Goal: Information Seeking & Learning: Learn about a topic

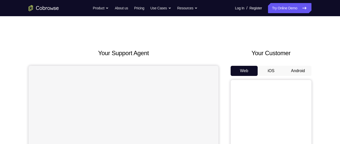
click at [293, 69] on button "Android" at bounding box center [297, 71] width 27 height 10
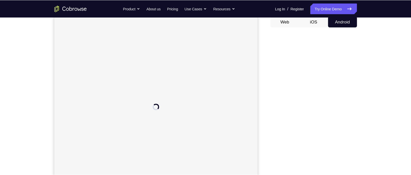
scroll to position [50, 0]
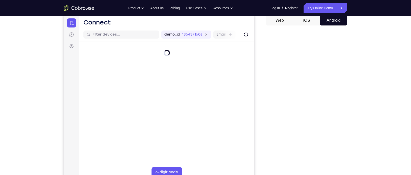
drag, startPoint x: 321, startPoint y: 1, endPoint x: 45, endPoint y: 80, distance: 287.6
click at [45, 80] on div "Your Support Agent Your Customer Web iOS Android Next Steps We’d be happy to gi…" at bounding box center [205, 132] width 323 height 333
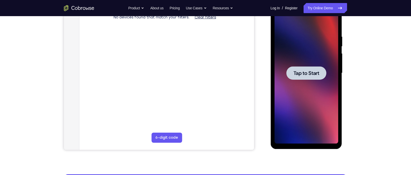
scroll to position [0, 0]
click at [300, 74] on span "Tap to Start" at bounding box center [306, 73] width 26 height 5
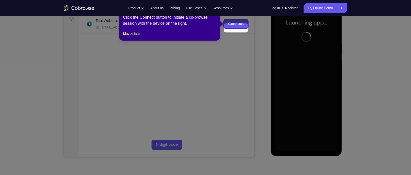
scroll to position [73, 0]
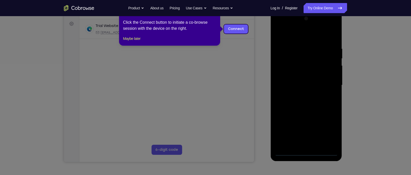
click at [340, 41] on icon at bounding box center [208, 87] width 416 height 175
click at [304, 143] on icon at bounding box center [208, 87] width 416 height 175
click at [254, 62] on icon at bounding box center [208, 87] width 416 height 175
click at [303, 143] on icon at bounding box center [208, 87] width 416 height 175
click at [136, 42] on button "Maybe later" at bounding box center [131, 39] width 17 height 6
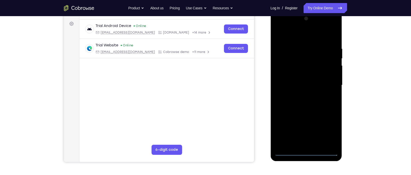
click at [302, 143] on div at bounding box center [306, 85] width 64 height 141
click at [306, 143] on div at bounding box center [306, 85] width 64 height 141
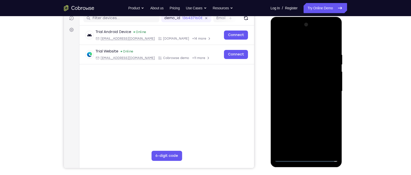
click at [309, 143] on div at bounding box center [306, 91] width 64 height 141
click at [329, 133] on div at bounding box center [306, 91] width 64 height 141
click at [293, 39] on div at bounding box center [306, 91] width 64 height 141
click at [301, 64] on div at bounding box center [306, 91] width 64 height 141
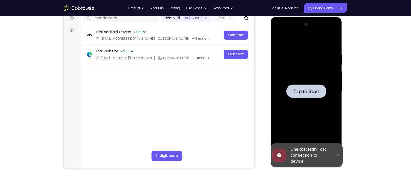
click at [304, 77] on div at bounding box center [306, 91] width 64 height 141
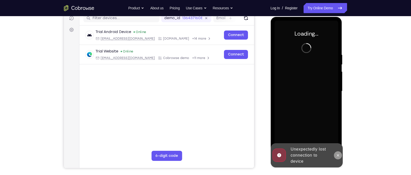
click at [337, 143] on button at bounding box center [337, 156] width 8 height 8
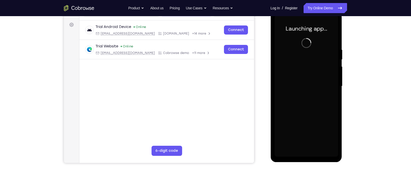
scroll to position [72, 0]
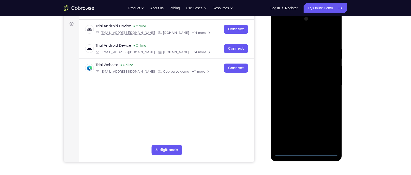
click at [305, 143] on div at bounding box center [306, 85] width 64 height 141
click at [328, 131] on div at bounding box center [306, 85] width 64 height 141
click at [297, 35] on div at bounding box center [306, 85] width 64 height 141
click at [299, 56] on div at bounding box center [306, 85] width 64 height 141
click at [303, 43] on div at bounding box center [306, 85] width 64 height 141
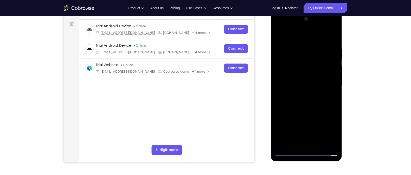
click at [293, 78] on div at bounding box center [306, 85] width 64 height 141
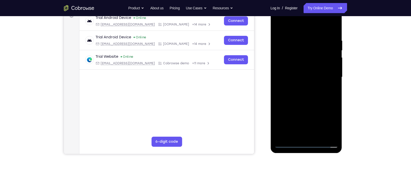
scroll to position [82, 0]
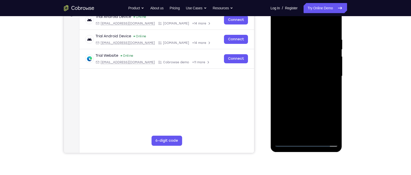
drag, startPoint x: 320, startPoint y: 96, endPoint x: 319, endPoint y: 60, distance: 35.9
click at [319, 60] on div at bounding box center [306, 76] width 64 height 141
drag, startPoint x: 314, startPoint y: 94, endPoint x: 313, endPoint y: 64, distance: 30.1
click at [313, 64] on div at bounding box center [306, 76] width 64 height 141
drag, startPoint x: 307, startPoint y: 116, endPoint x: 307, endPoint y: 80, distance: 36.6
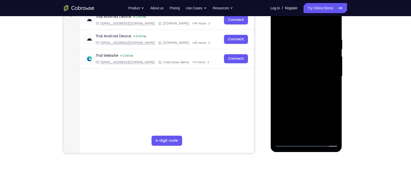
click at [307, 80] on div at bounding box center [306, 76] width 64 height 141
drag, startPoint x: 311, startPoint y: 110, endPoint x: 310, endPoint y: 64, distance: 45.5
click at [310, 64] on div at bounding box center [306, 76] width 64 height 141
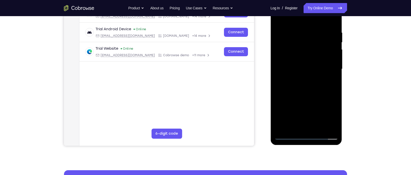
scroll to position [89, 0]
drag, startPoint x: 312, startPoint y: 112, endPoint x: 309, endPoint y: 76, distance: 36.7
click at [309, 76] on div at bounding box center [306, 68] width 64 height 141
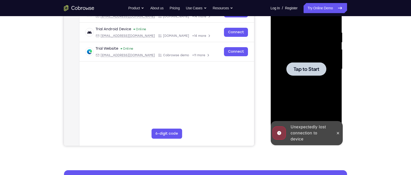
drag, startPoint x: 297, startPoint y: 123, endPoint x: 295, endPoint y: 95, distance: 27.4
click at [295, 95] on div at bounding box center [306, 68] width 64 height 141
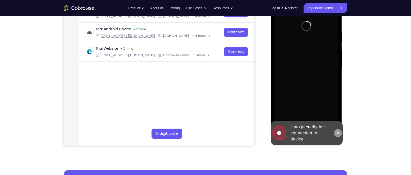
click at [337, 132] on icon at bounding box center [337, 133] width 4 height 4
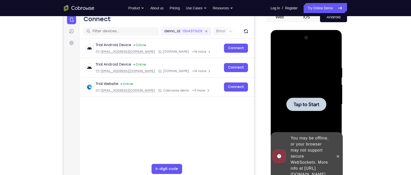
scroll to position [53, 0]
click at [301, 62] on div at bounding box center [306, 104] width 64 height 141
click at [312, 90] on div at bounding box center [306, 104] width 64 height 141
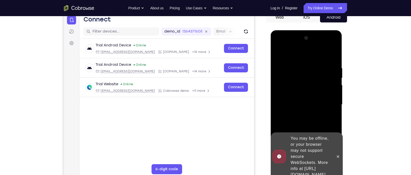
click at [340, 61] on div "Your Support Agent Your Customer Web iOS Android Next Steps We’d be happy to gi…" at bounding box center [205, 129] width 411 height 333
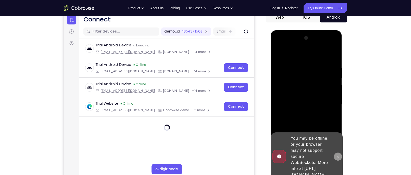
click at [336, 143] on icon at bounding box center [337, 157] width 4 height 4
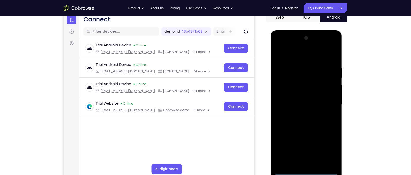
click at [308, 143] on div at bounding box center [306, 104] width 64 height 141
click at [329, 143] on div at bounding box center [306, 104] width 64 height 141
click at [301, 55] on div at bounding box center [306, 104] width 64 height 141
click at [296, 77] on div at bounding box center [306, 104] width 64 height 141
click at [291, 101] on div at bounding box center [306, 104] width 64 height 141
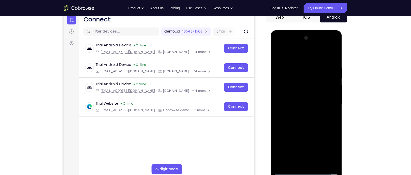
click at [304, 136] on div at bounding box center [306, 104] width 64 height 141
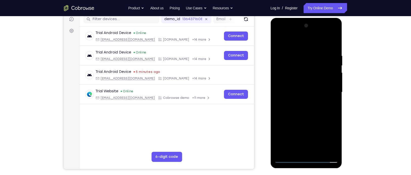
scroll to position [66, 0]
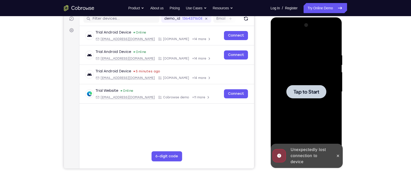
click at [316, 111] on div at bounding box center [306, 91] width 64 height 141
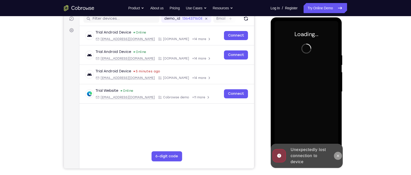
click at [335, 143] on button at bounding box center [337, 156] width 8 height 8
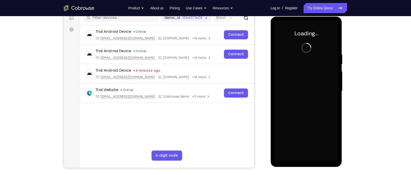
scroll to position [67, 0]
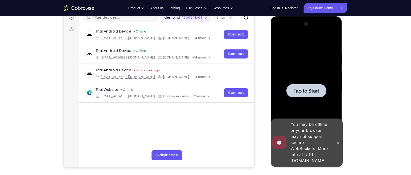
click at [308, 47] on div at bounding box center [306, 90] width 64 height 141
click at [305, 75] on div at bounding box center [306, 90] width 64 height 141
click at [309, 97] on div at bounding box center [306, 90] width 40 height 13
click at [338, 141] on icon at bounding box center [337, 143] width 4 height 4
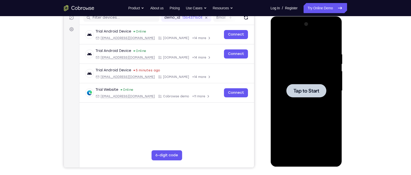
click at [302, 77] on div at bounding box center [306, 90] width 64 height 141
click at [305, 93] on span "Tap to Start" at bounding box center [306, 90] width 26 height 5
click at [309, 108] on div at bounding box center [306, 90] width 64 height 141
drag, startPoint x: 309, startPoint y: 108, endPoint x: 303, endPoint y: 80, distance: 27.9
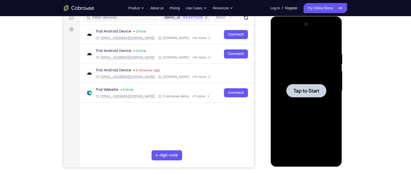
click at [303, 80] on div at bounding box center [306, 90] width 64 height 141
drag, startPoint x: 303, startPoint y: 80, endPoint x: 302, endPoint y: 90, distance: 9.4
click at [302, 90] on span "Tap to Start" at bounding box center [306, 90] width 26 height 5
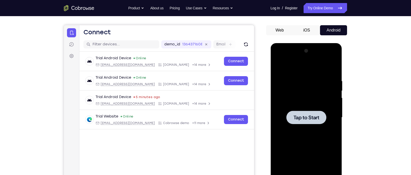
scroll to position [40, 0]
click at [301, 104] on div at bounding box center [306, 117] width 64 height 141
click at [306, 116] on span "Tap to Start" at bounding box center [306, 117] width 26 height 5
click at [316, 103] on div at bounding box center [306, 117] width 64 height 141
click at [308, 115] on span "Tap to Start" at bounding box center [306, 117] width 26 height 5
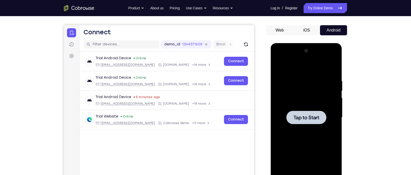
click at [308, 115] on span "Tap to Start" at bounding box center [306, 117] width 26 height 5
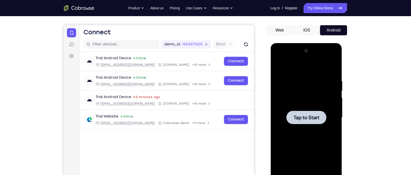
click at [308, 115] on span "Tap to Start" at bounding box center [306, 117] width 26 height 5
click at [306, 32] on button "iOS" at bounding box center [306, 30] width 27 height 10
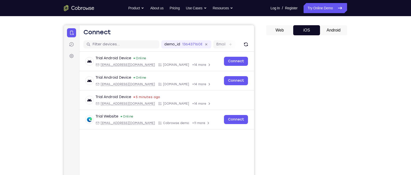
click at [323, 31] on button "Android" at bounding box center [333, 30] width 27 height 10
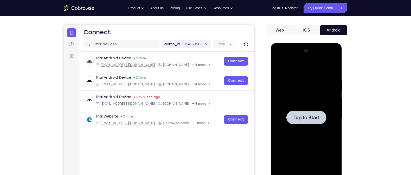
click at [297, 122] on div at bounding box center [306, 117] width 40 height 13
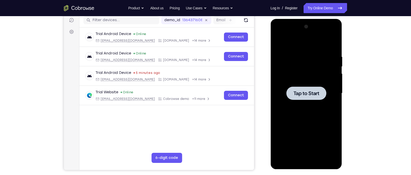
click at [298, 94] on span "Tap to Start" at bounding box center [306, 93] width 26 height 5
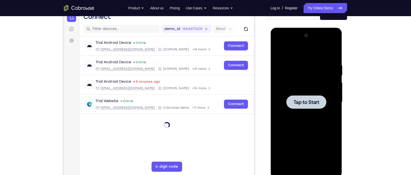
scroll to position [0, 0]
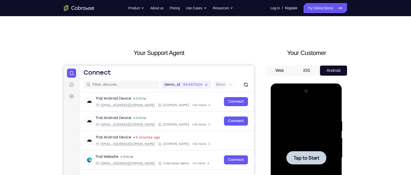
click at [326, 141] on div at bounding box center [306, 157] width 64 height 141
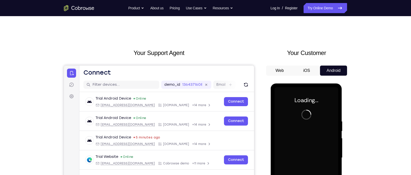
click at [326, 141] on div at bounding box center [306, 157] width 64 height 141
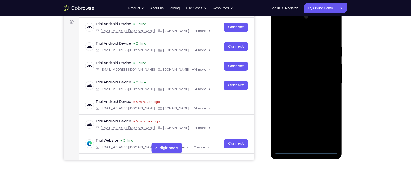
click at [306, 143] on div at bounding box center [306, 83] width 64 height 141
click at [329, 129] on div at bounding box center [306, 83] width 64 height 141
click at [294, 37] on div at bounding box center [306, 83] width 64 height 141
click at [290, 55] on div at bounding box center [306, 83] width 64 height 141
click at [297, 92] on div at bounding box center [306, 83] width 64 height 141
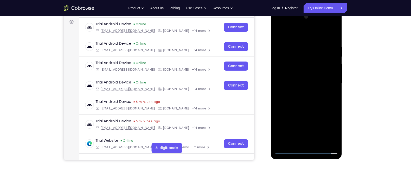
click at [300, 89] on div at bounding box center [306, 83] width 64 height 141
click at [308, 126] on div at bounding box center [306, 83] width 64 height 141
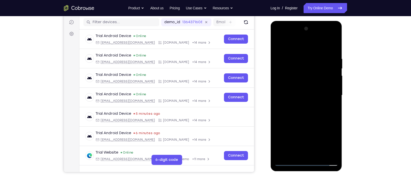
scroll to position [62, 0]
drag, startPoint x: 308, startPoint y: 99, endPoint x: 306, endPoint y: 83, distance: 15.8
click at [306, 83] on div at bounding box center [306, 95] width 64 height 141
click at [289, 143] on div at bounding box center [306, 95] width 64 height 141
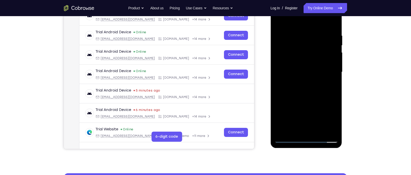
scroll to position [87, 0]
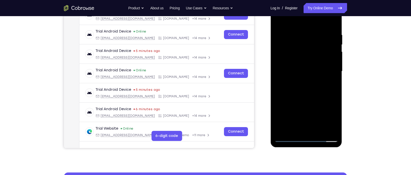
click at [287, 139] on div at bounding box center [306, 71] width 64 height 141
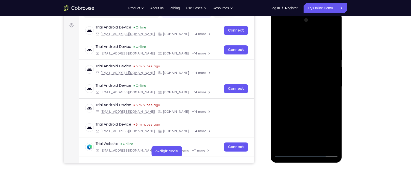
scroll to position [71, 0]
drag, startPoint x: 319, startPoint y: 107, endPoint x: 314, endPoint y: 63, distance: 44.0
click at [314, 63] on div at bounding box center [306, 86] width 64 height 141
click at [306, 115] on div at bounding box center [306, 86] width 64 height 141
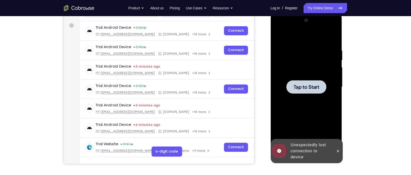
drag, startPoint x: 318, startPoint y: 125, endPoint x: 313, endPoint y: 102, distance: 23.5
drag, startPoint x: 313, startPoint y: 102, endPoint x: 278, endPoint y: 121, distance: 39.9
click at [278, 121] on div at bounding box center [306, 86] width 64 height 141
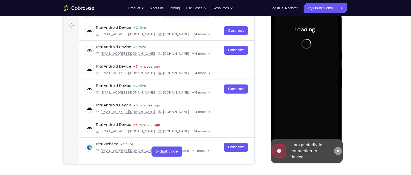
click at [335, 143] on button at bounding box center [337, 151] width 8 height 8
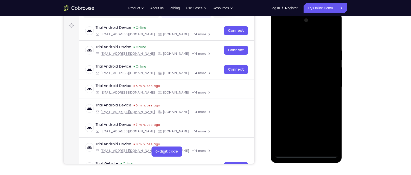
click at [304, 143] on div at bounding box center [306, 86] width 64 height 141
click at [327, 131] on div at bounding box center [306, 86] width 64 height 141
click at [296, 38] on div at bounding box center [306, 86] width 64 height 141
click at [291, 38] on div at bounding box center [306, 86] width 64 height 141
click at [293, 60] on div at bounding box center [306, 86] width 64 height 141
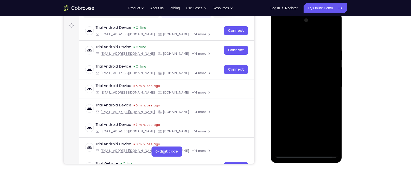
click at [295, 131] on div at bounding box center [306, 86] width 64 height 141
click at [290, 106] on div at bounding box center [306, 86] width 64 height 141
click at [330, 143] on div at bounding box center [306, 86] width 64 height 141
click at [307, 90] on div at bounding box center [306, 86] width 64 height 141
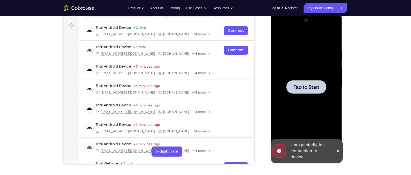
click at [314, 90] on span "Tap to Start" at bounding box center [306, 87] width 26 height 5
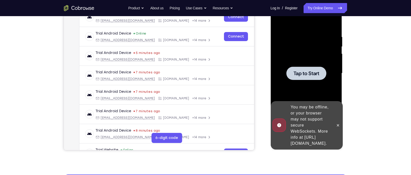
scroll to position [91, 0]
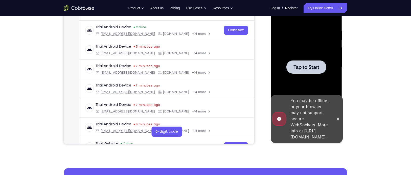
click at [304, 63] on div at bounding box center [306, 66] width 40 height 13
click at [312, 77] on div at bounding box center [306, 66] width 64 height 141
click at [335, 117] on button at bounding box center [337, 119] width 8 height 8
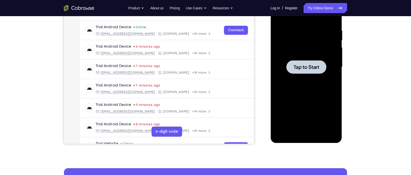
click at [314, 59] on div at bounding box center [306, 66] width 64 height 141
drag, startPoint x: 314, startPoint y: 59, endPoint x: 301, endPoint y: 68, distance: 16.3
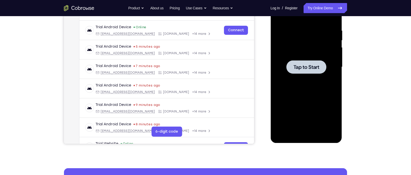
click at [301, 68] on span "Tap to Start" at bounding box center [306, 67] width 26 height 5
click at [277, 58] on div at bounding box center [306, 66] width 64 height 141
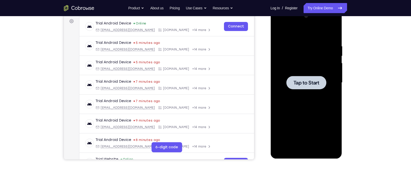
click at [319, 83] on span "Tap to Start" at bounding box center [306, 82] width 26 height 5
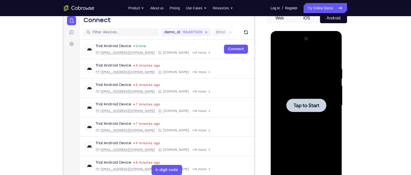
click at [311, 23] on button "iOS" at bounding box center [306, 18] width 27 height 10
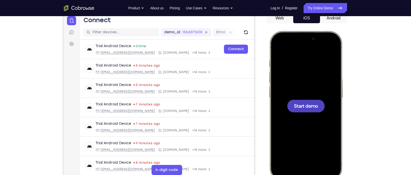
click at [304, 76] on div at bounding box center [305, 106] width 66 height 144
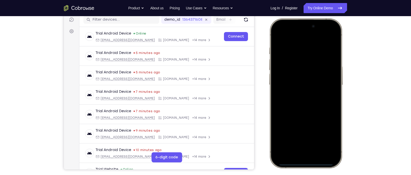
scroll to position [66, 0]
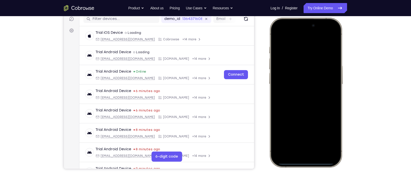
click at [309, 143] on div at bounding box center [305, 92] width 66 height 144
drag, startPoint x: 307, startPoint y: 163, endPoint x: 294, endPoint y: 65, distance: 98.9
click at [294, 65] on div at bounding box center [305, 92] width 66 height 144
click at [326, 69] on div at bounding box center [305, 92] width 66 height 144
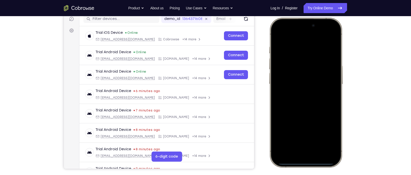
click at [315, 98] on div at bounding box center [305, 92] width 66 height 144
click at [310, 113] on div at bounding box center [305, 92] width 66 height 144
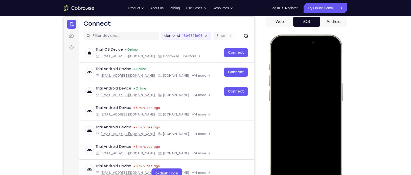
scroll to position [48, 0]
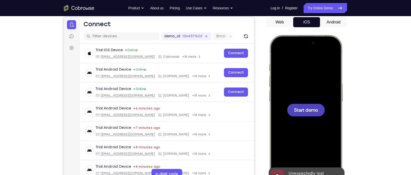
click at [331, 23] on button "Android" at bounding box center [333, 22] width 27 height 10
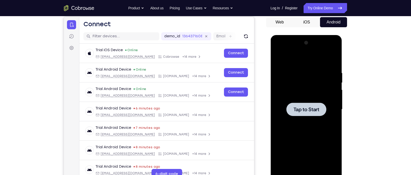
click at [302, 94] on div at bounding box center [306, 109] width 64 height 141
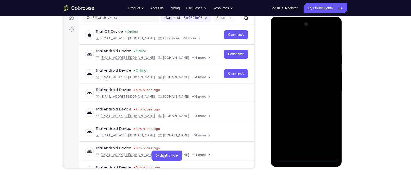
scroll to position [67, 0]
click at [324, 136] on div at bounding box center [306, 90] width 64 height 141
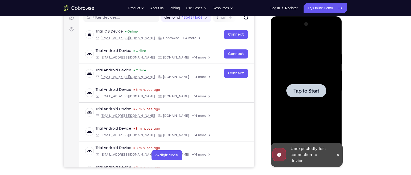
click at [312, 95] on div at bounding box center [306, 90] width 40 height 13
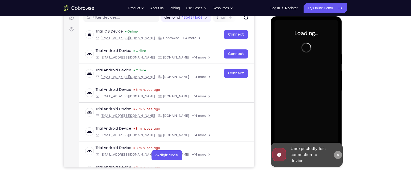
click at [337, 143] on icon at bounding box center [337, 155] width 2 height 2
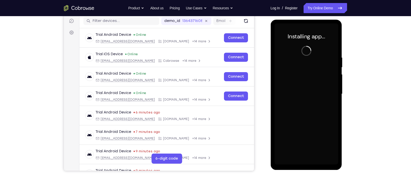
scroll to position [64, 0]
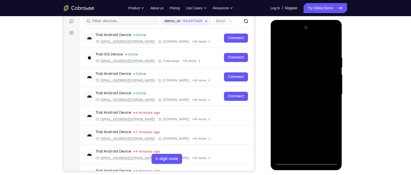
click at [307, 143] on div at bounding box center [306, 94] width 64 height 141
click at [326, 136] on div at bounding box center [306, 94] width 64 height 141
click at [295, 46] on div at bounding box center [306, 94] width 64 height 141
click at [288, 62] on div at bounding box center [306, 94] width 64 height 141
click at [286, 68] on div at bounding box center [306, 94] width 64 height 141
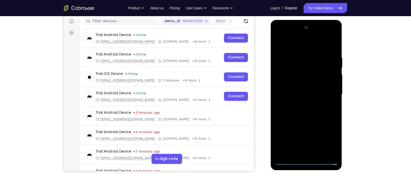
click at [289, 137] on div at bounding box center [306, 94] width 64 height 141
click at [292, 113] on div at bounding box center [306, 94] width 64 height 141
click at [333, 143] on div at bounding box center [306, 94] width 64 height 141
click at [334, 143] on div at bounding box center [306, 94] width 64 height 141
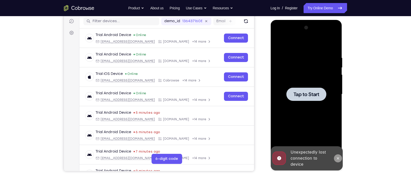
click at [337, 143] on button at bounding box center [337, 159] width 8 height 8
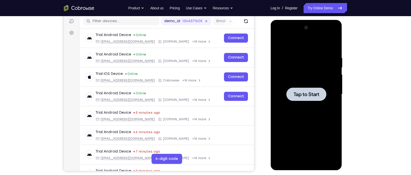
click at [304, 71] on div at bounding box center [306, 94] width 64 height 141
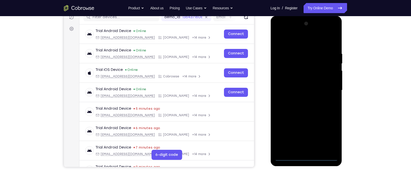
scroll to position [64, 0]
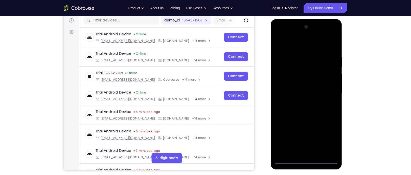
click at [308, 143] on div at bounding box center [306, 93] width 64 height 141
click at [305, 143] on div at bounding box center [306, 93] width 64 height 141
click at [327, 140] on div at bounding box center [306, 93] width 64 height 141
click at [296, 47] on div at bounding box center [306, 93] width 64 height 141
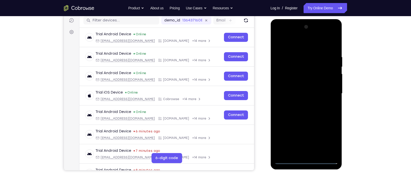
click at [294, 62] on div at bounding box center [306, 93] width 64 height 141
click at [295, 64] on div at bounding box center [306, 93] width 64 height 141
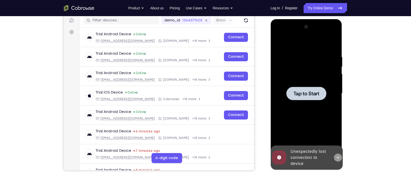
click at [336, 143] on icon at bounding box center [337, 158] width 4 height 4
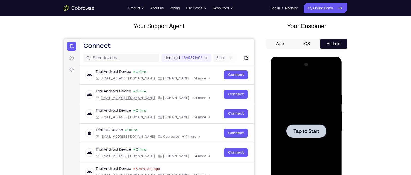
scroll to position [26, 0]
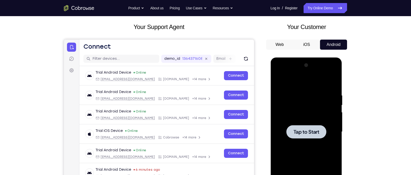
click at [276, 46] on button "Web" at bounding box center [279, 45] width 27 height 10
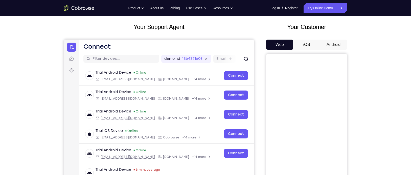
click at [329, 43] on button "Android" at bounding box center [333, 45] width 27 height 10
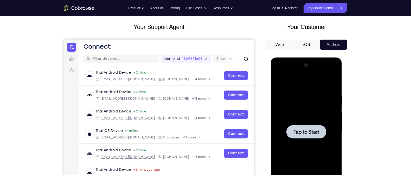
click at [298, 131] on span "Tap to Start" at bounding box center [306, 132] width 26 height 5
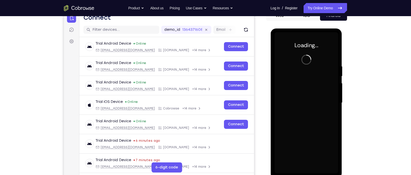
scroll to position [58, 0]
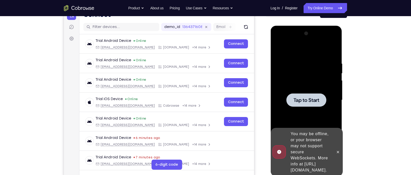
click at [297, 84] on div at bounding box center [306, 100] width 64 height 141
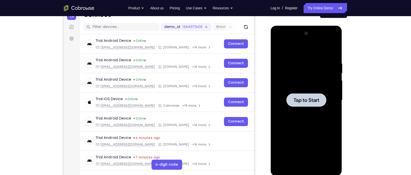
click at [303, 86] on div at bounding box center [306, 100] width 64 height 141
click at [299, 98] on span "Tap to Start" at bounding box center [306, 100] width 26 height 5
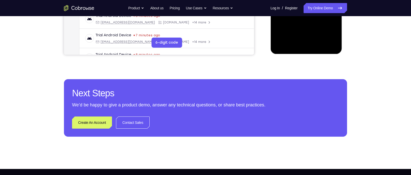
scroll to position [98, 0]
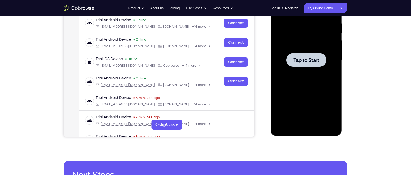
click at [307, 74] on div at bounding box center [306, 59] width 64 height 141
click at [291, 38] on div at bounding box center [306, 59] width 64 height 141
click at [291, 66] on div at bounding box center [306, 59] width 40 height 13
click at [312, 55] on div at bounding box center [306, 59] width 40 height 13
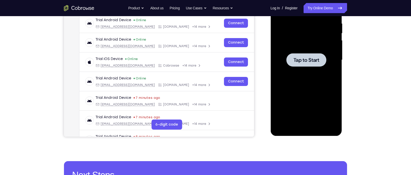
click at [312, 55] on div at bounding box center [306, 59] width 40 height 13
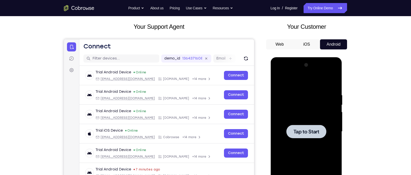
click at [308, 49] on button "iOS" at bounding box center [306, 44] width 27 height 10
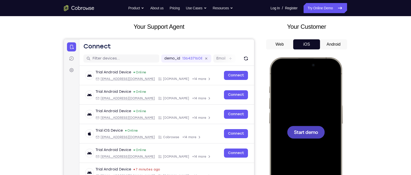
click at [304, 124] on div at bounding box center [305, 132] width 66 height 144
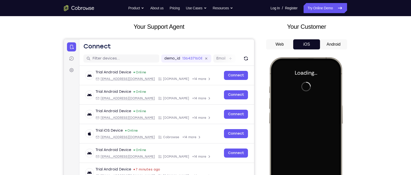
scroll to position [59, 0]
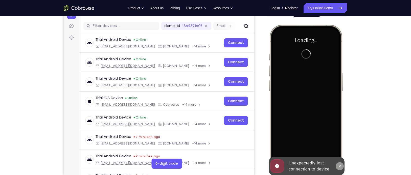
click at [337, 143] on button at bounding box center [339, 166] width 8 height 8
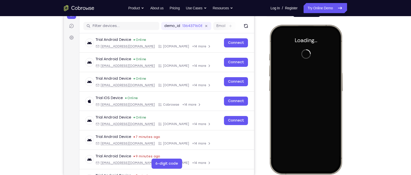
click at [88, 5] on icon "Go to the home page" at bounding box center [79, 8] width 30 height 6
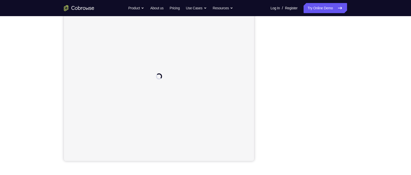
scroll to position [46, 0]
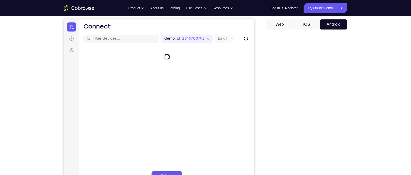
click at [305, 18] on div "Your Customer Web iOS Android" at bounding box center [306, 95] width 81 height 187
click at [311, 22] on button "iOS" at bounding box center [306, 24] width 27 height 10
click at [333, 21] on button "Android" at bounding box center [333, 24] width 27 height 10
